Goal: Task Accomplishment & Management: Manage account settings

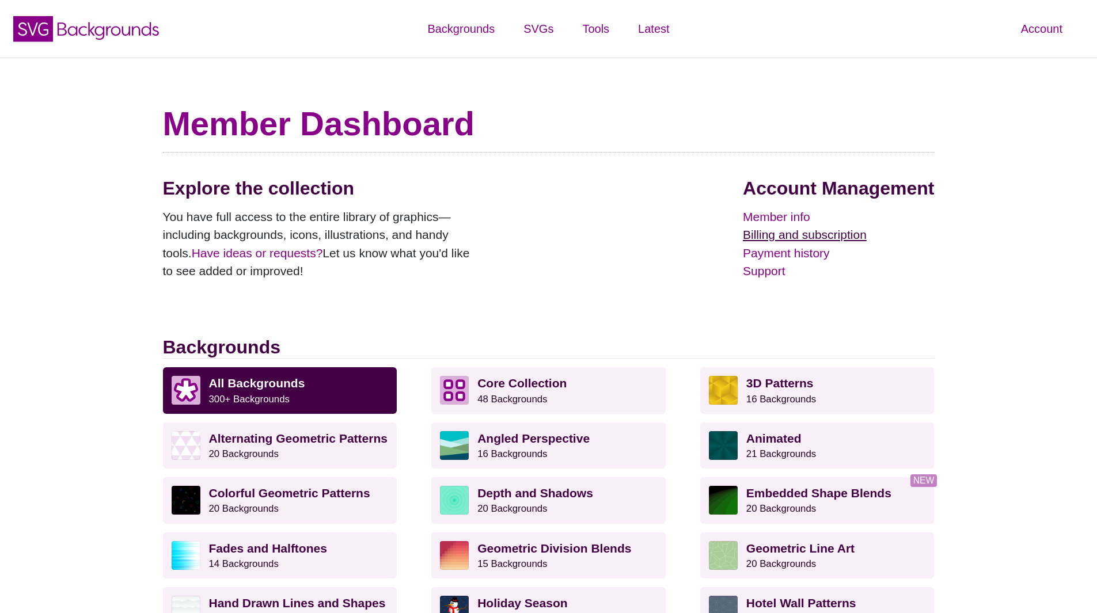
click at [804, 234] on link "Billing and subscription" at bounding box center [838, 235] width 191 height 18
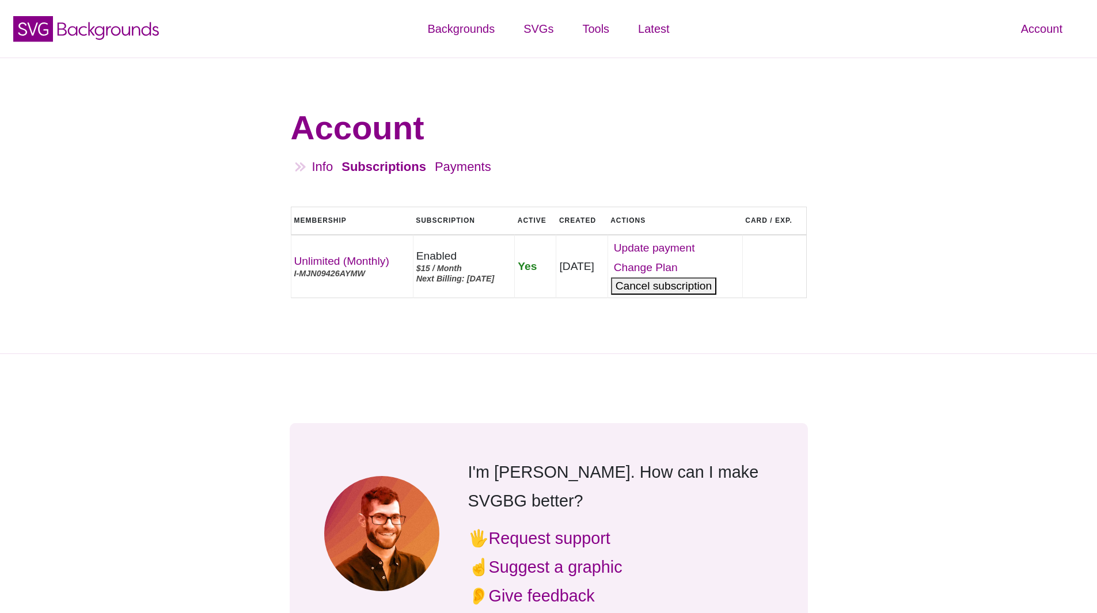
click at [687, 286] on button "Cancel" at bounding box center [663, 285] width 105 height 17
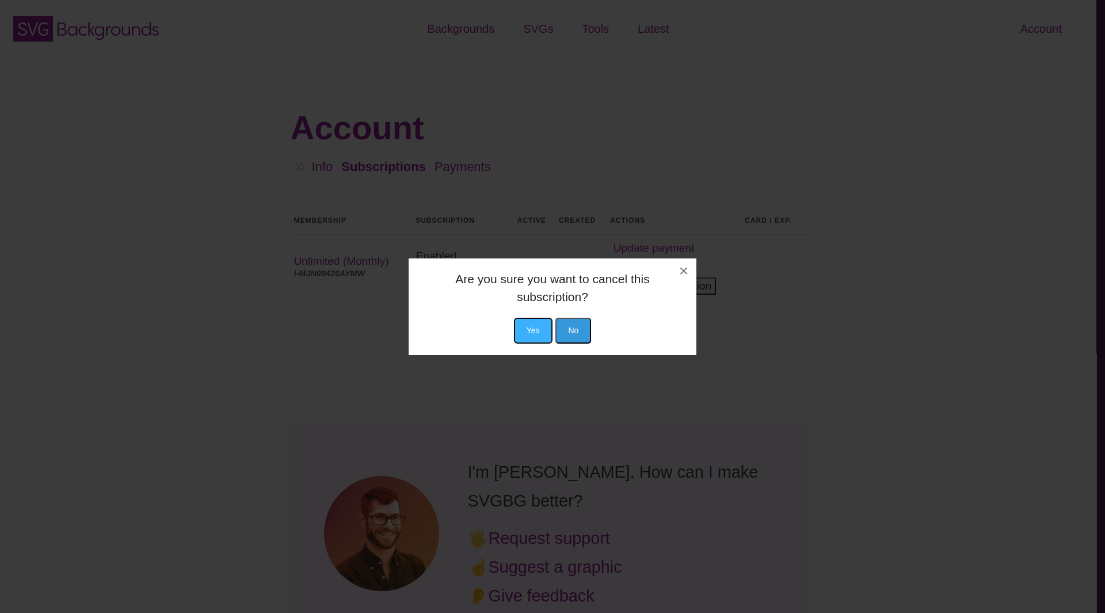
click at [539, 329] on button "Yes" at bounding box center [533, 331] width 39 height 26
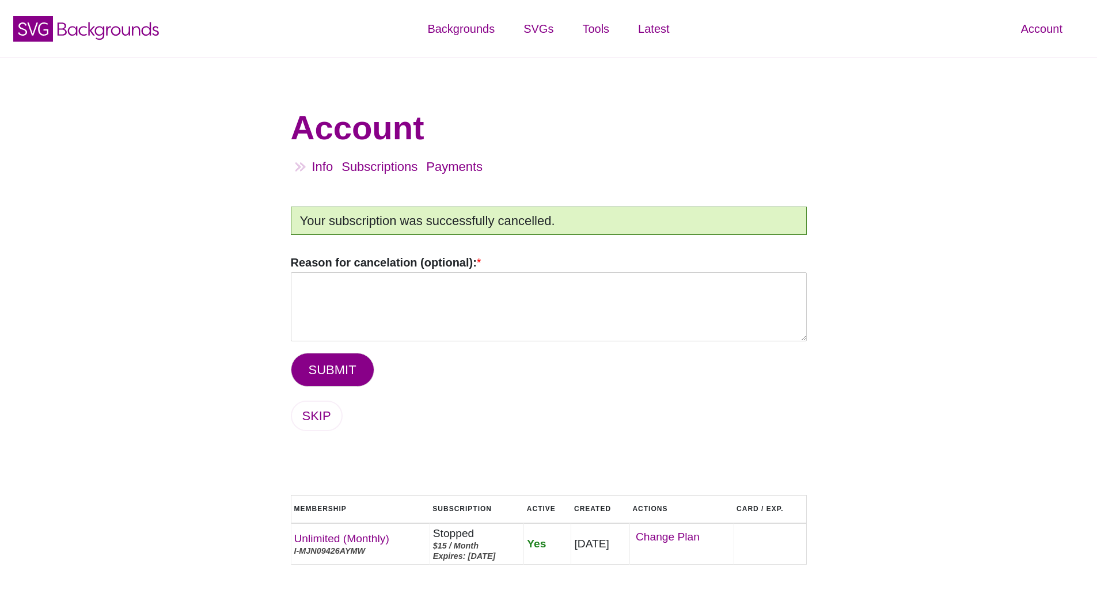
click at [206, 262] on div "Account Info Subscriptions Payments Logout Your subscription was successfully c…" at bounding box center [548, 339] width 1097 height 563
